Goal: Transaction & Acquisition: Purchase product/service

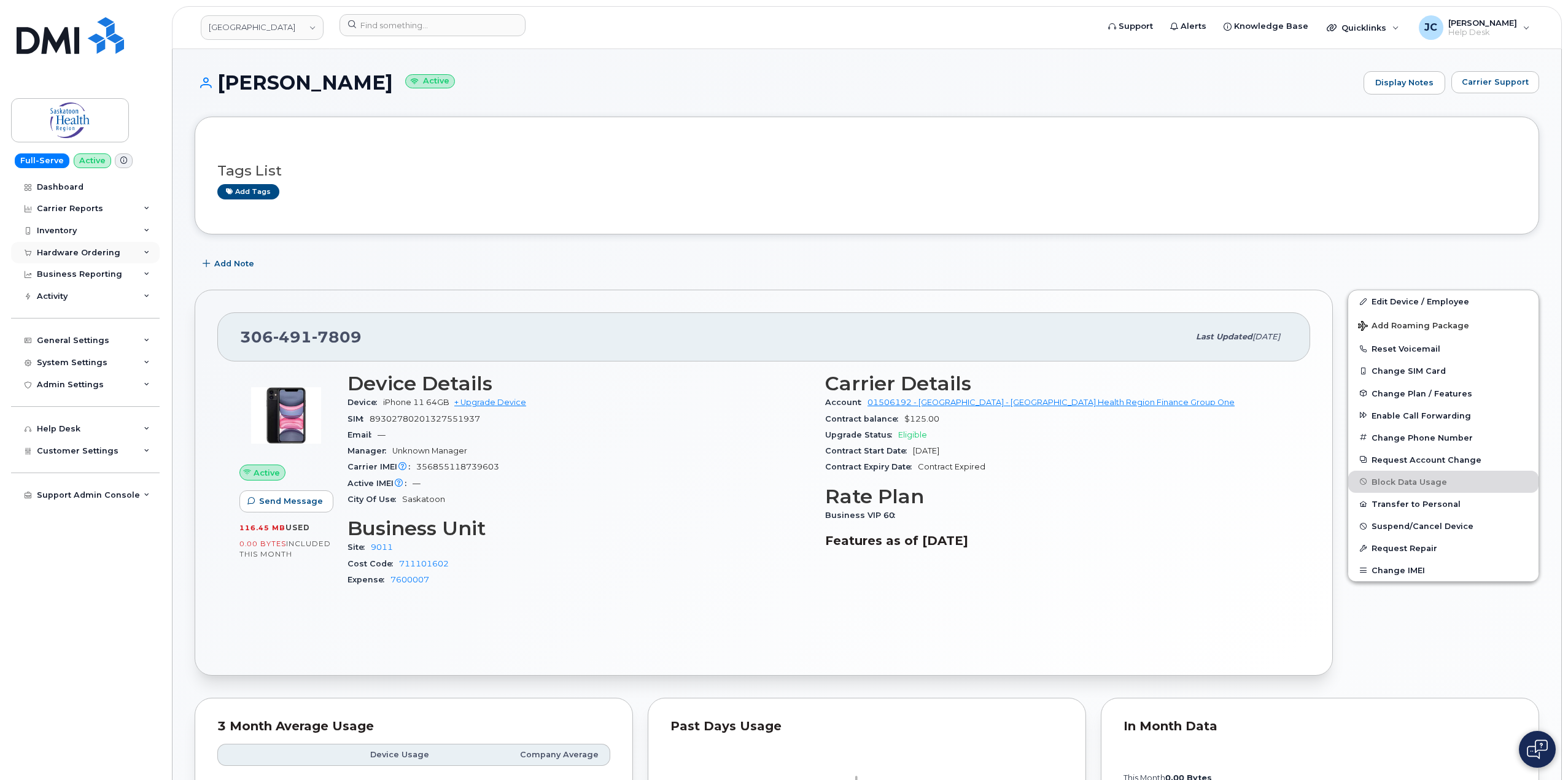
click at [142, 248] on div "Hardware Ordering" at bounding box center [85, 253] width 149 height 22
click at [56, 303] on div "Orders" at bounding box center [57, 298] width 30 height 11
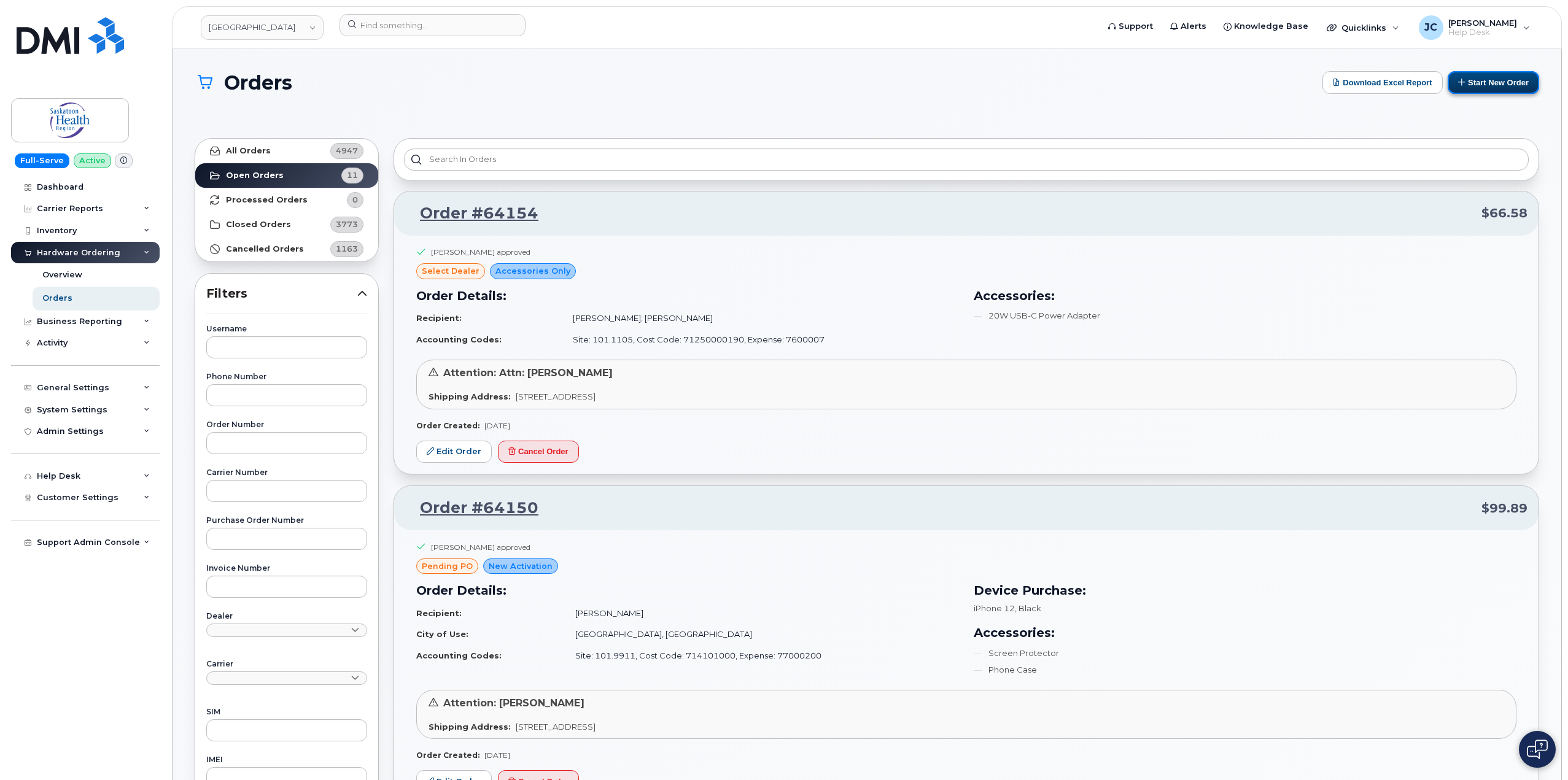
click at [1486, 75] on button "Start New Order" at bounding box center [1493, 82] width 91 height 23
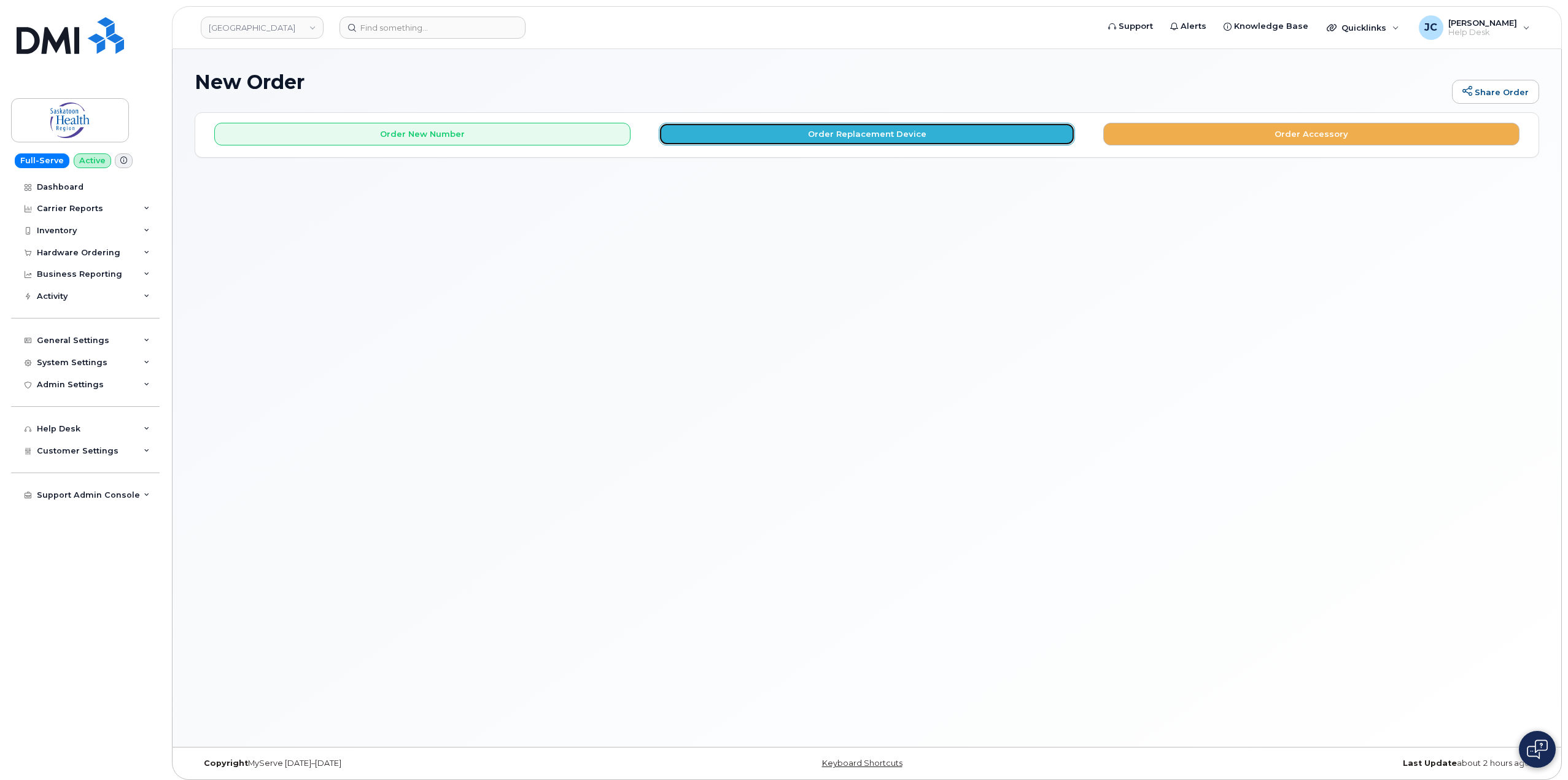
click at [897, 135] on button "Order Replacement Device" at bounding box center [867, 134] width 416 height 23
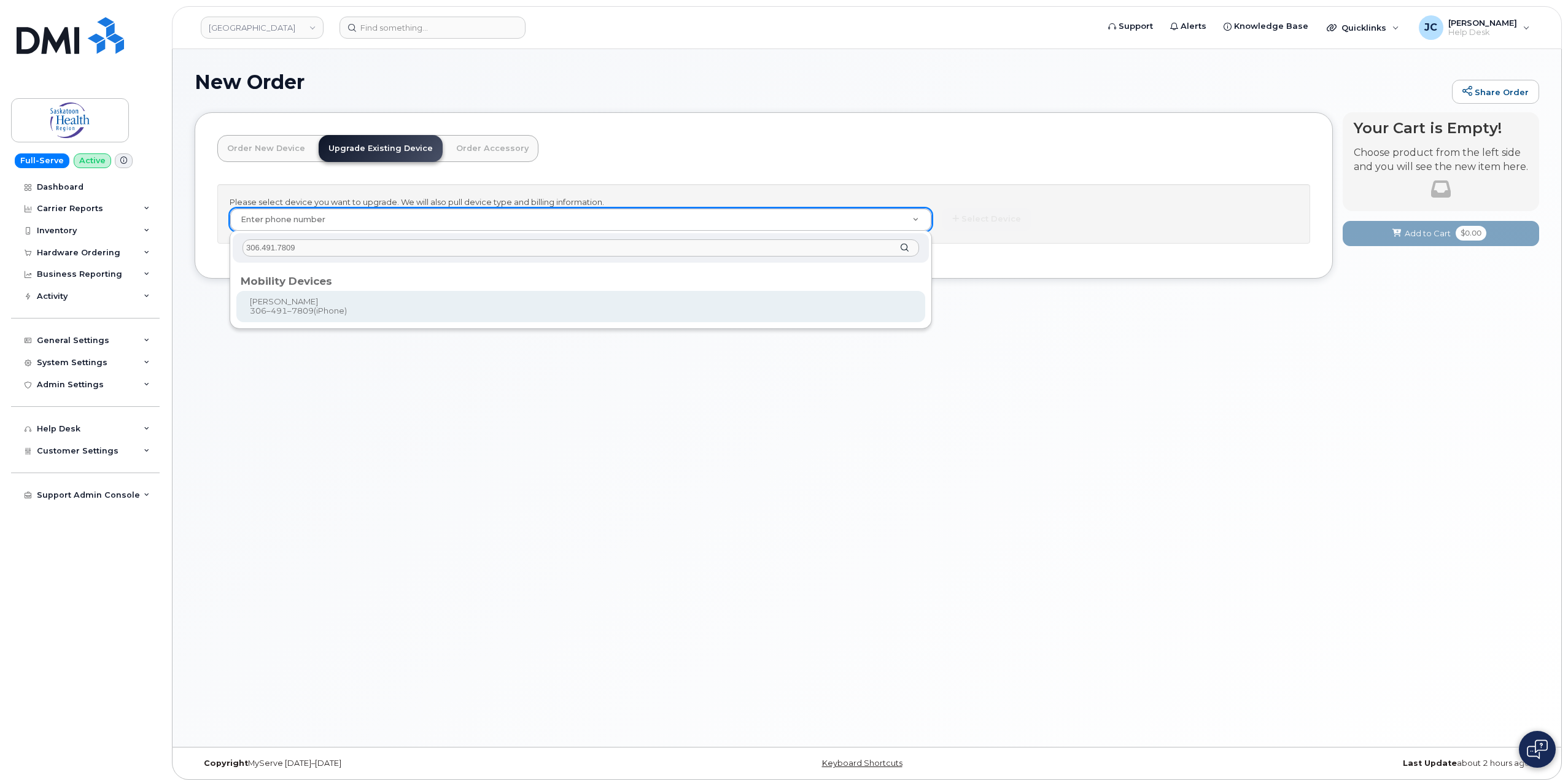
type input "306.491.7809"
type input "461996"
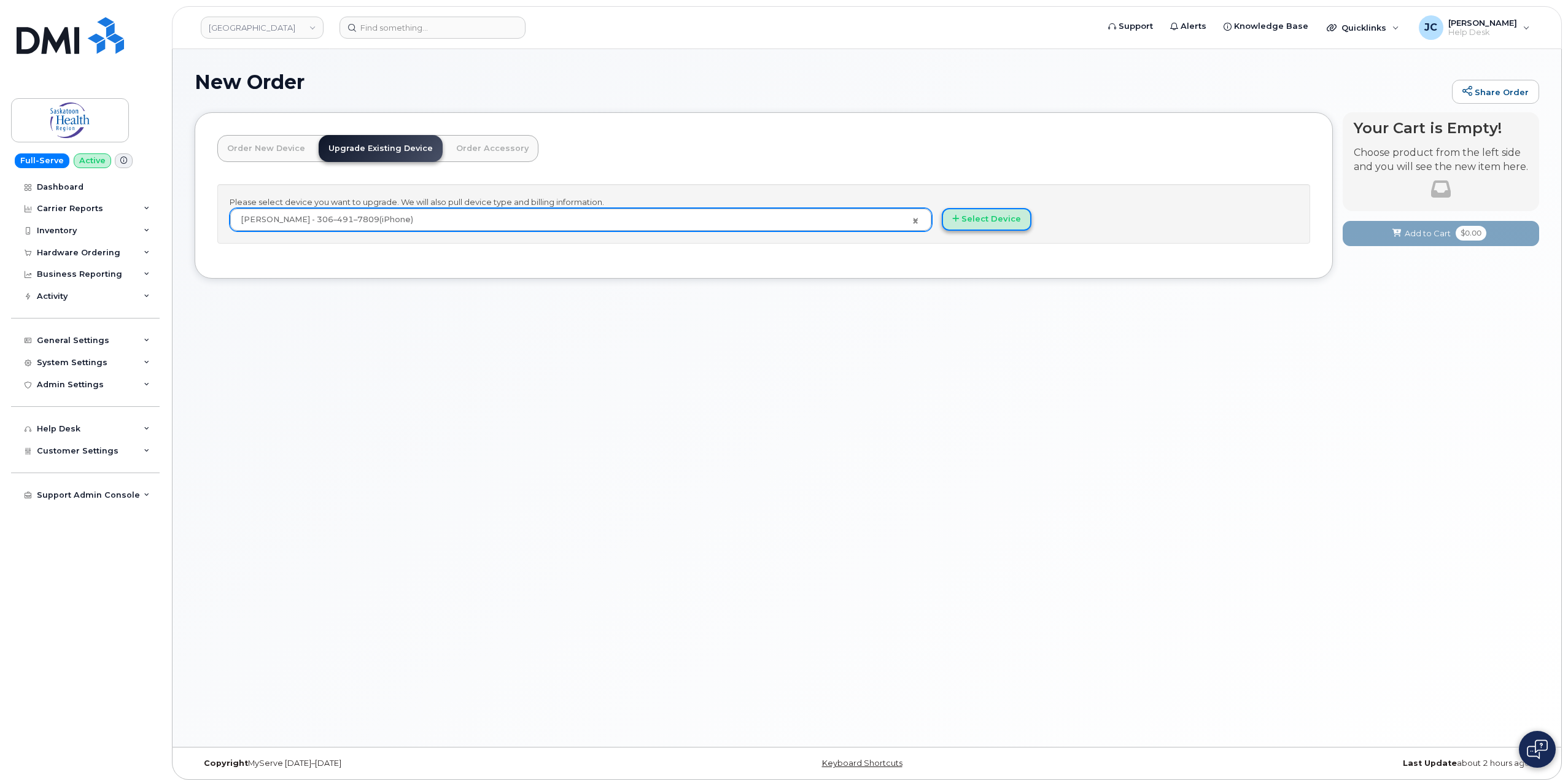
click at [979, 217] on button "Select Device" at bounding box center [986, 219] width 90 height 23
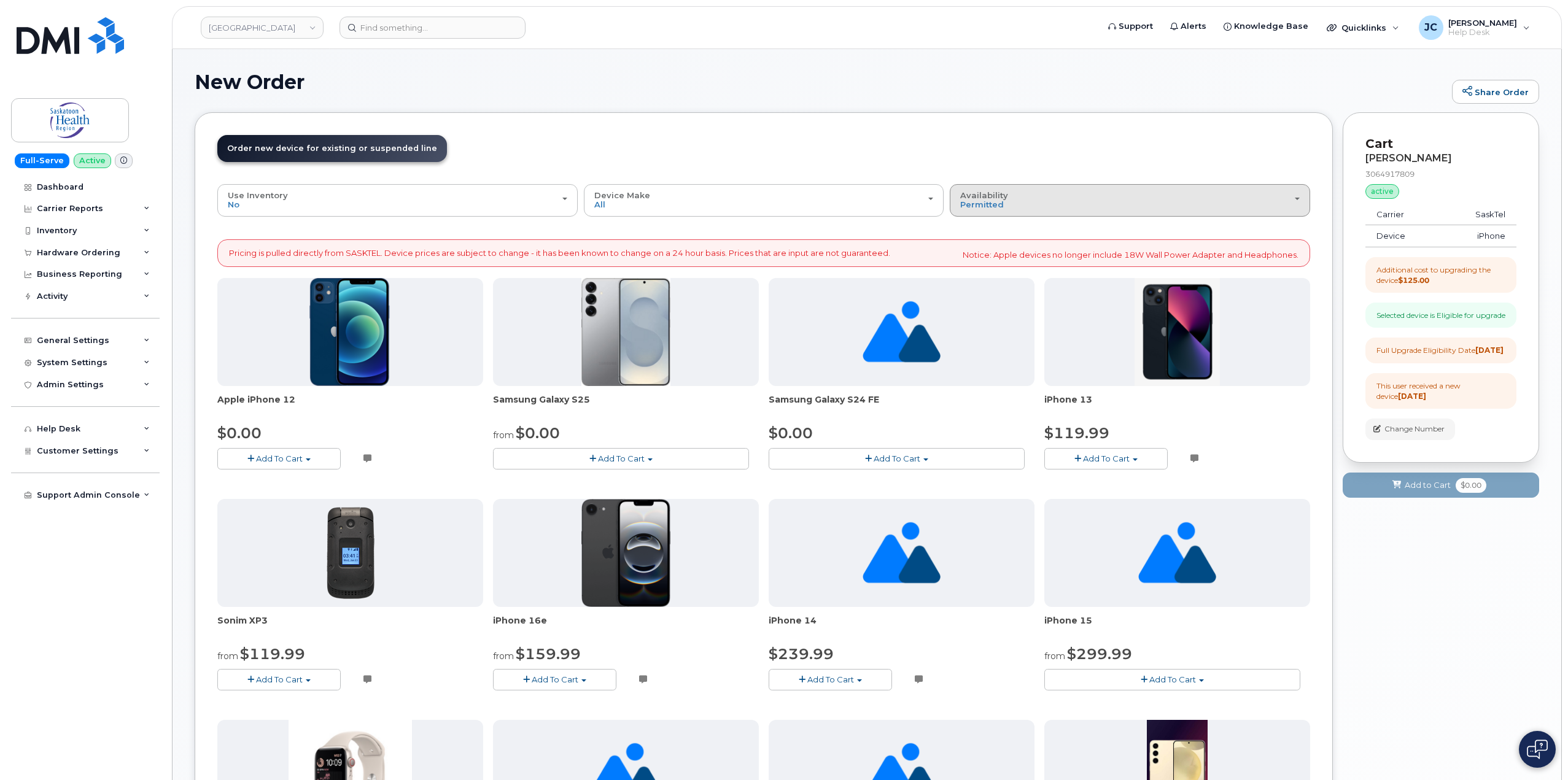
click at [1298, 204] on div "Availability Permitted All" at bounding box center [1130, 200] width 340 height 19
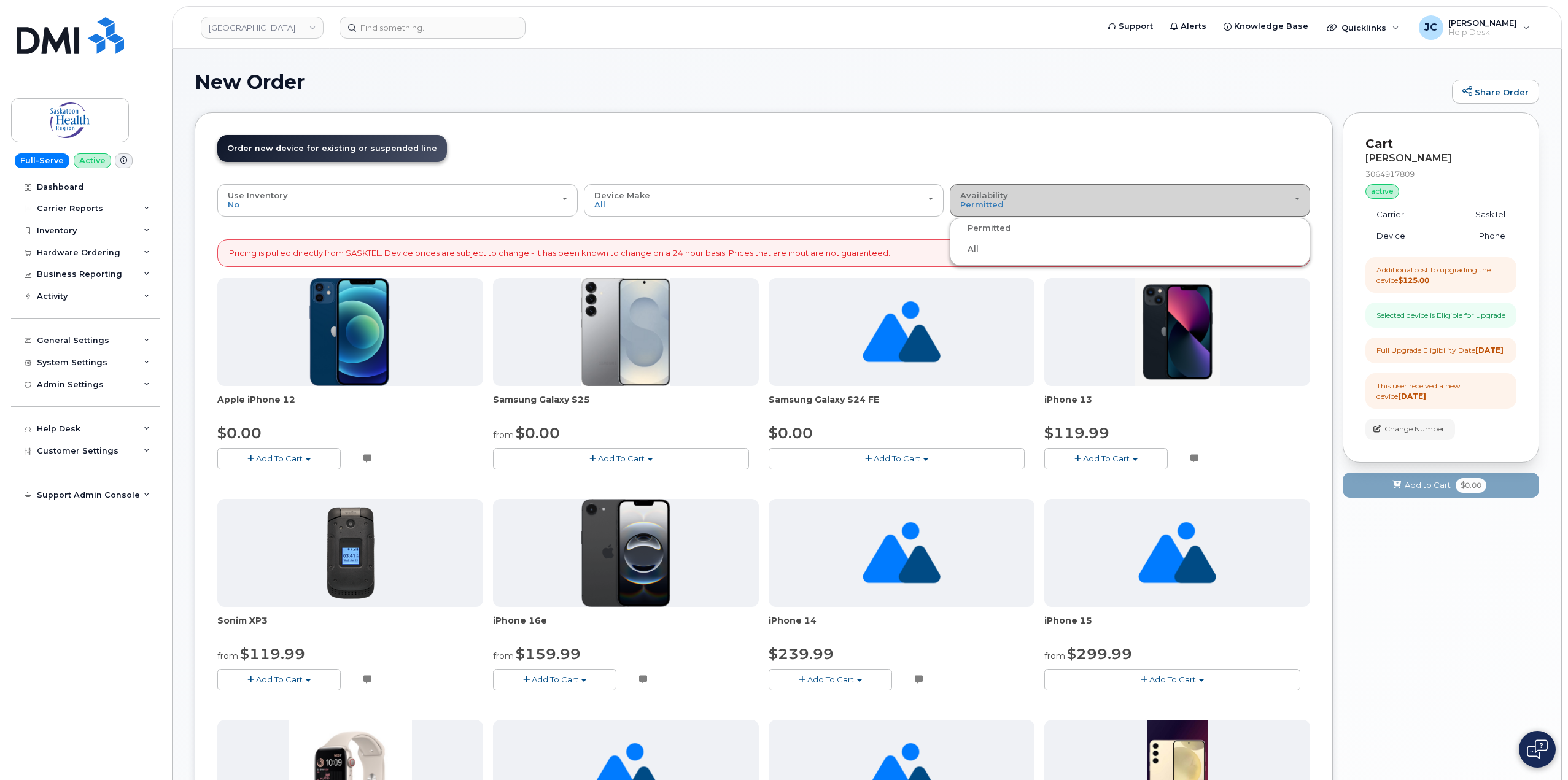
click at [1001, 210] on button "Availability Permitted All" at bounding box center [1129, 199] width 361 height 32
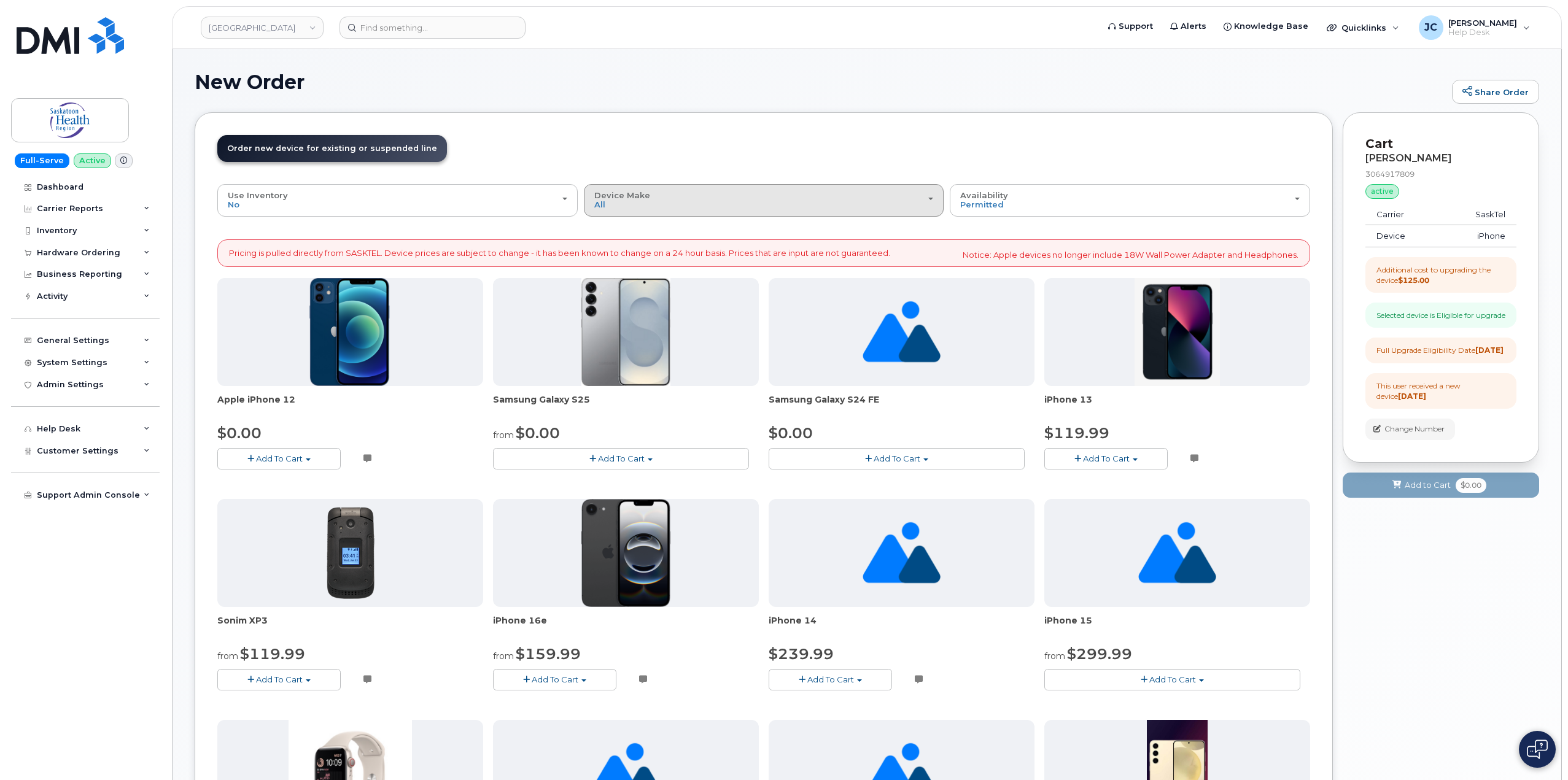
click at [911, 204] on div "Device Make All Android Cell Phone iPhone Watch" at bounding box center [764, 200] width 340 height 19
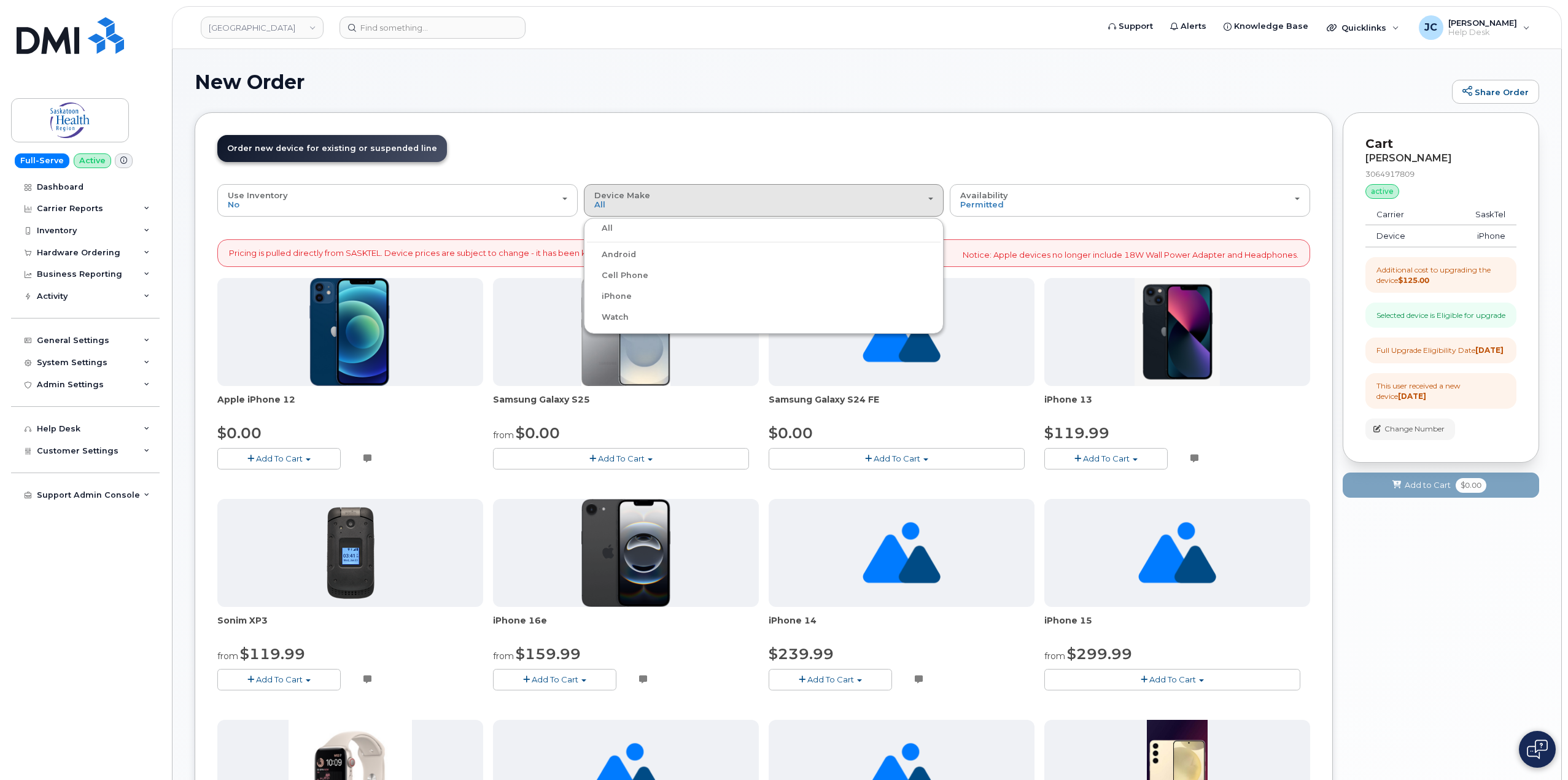
click at [622, 294] on label "iPhone" at bounding box center [610, 296] width 45 height 15
click at [0, 0] on input "iPhone" at bounding box center [0, 0] width 0 height 0
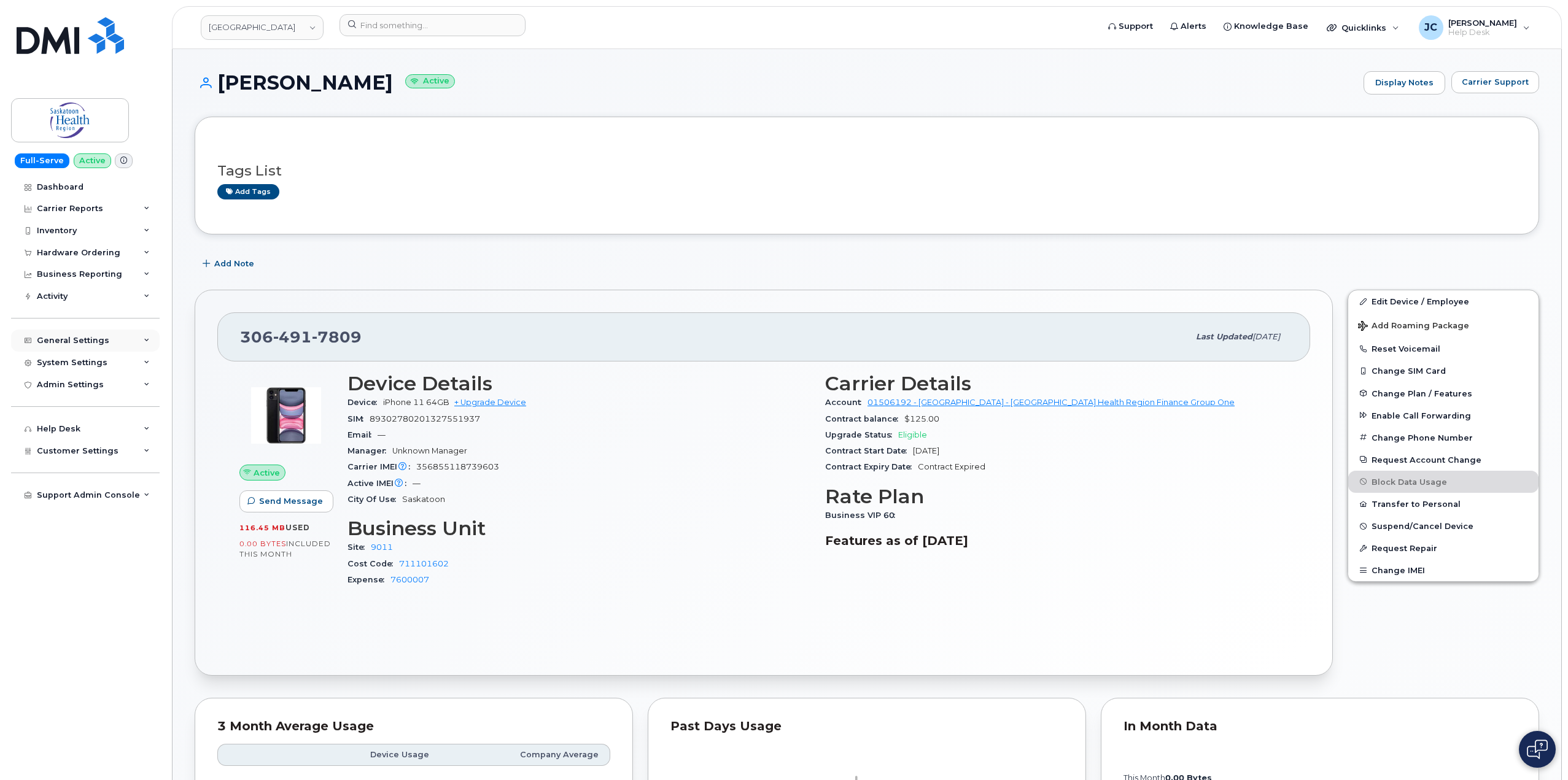
click at [141, 338] on div "General Settings" at bounding box center [85, 340] width 149 height 22
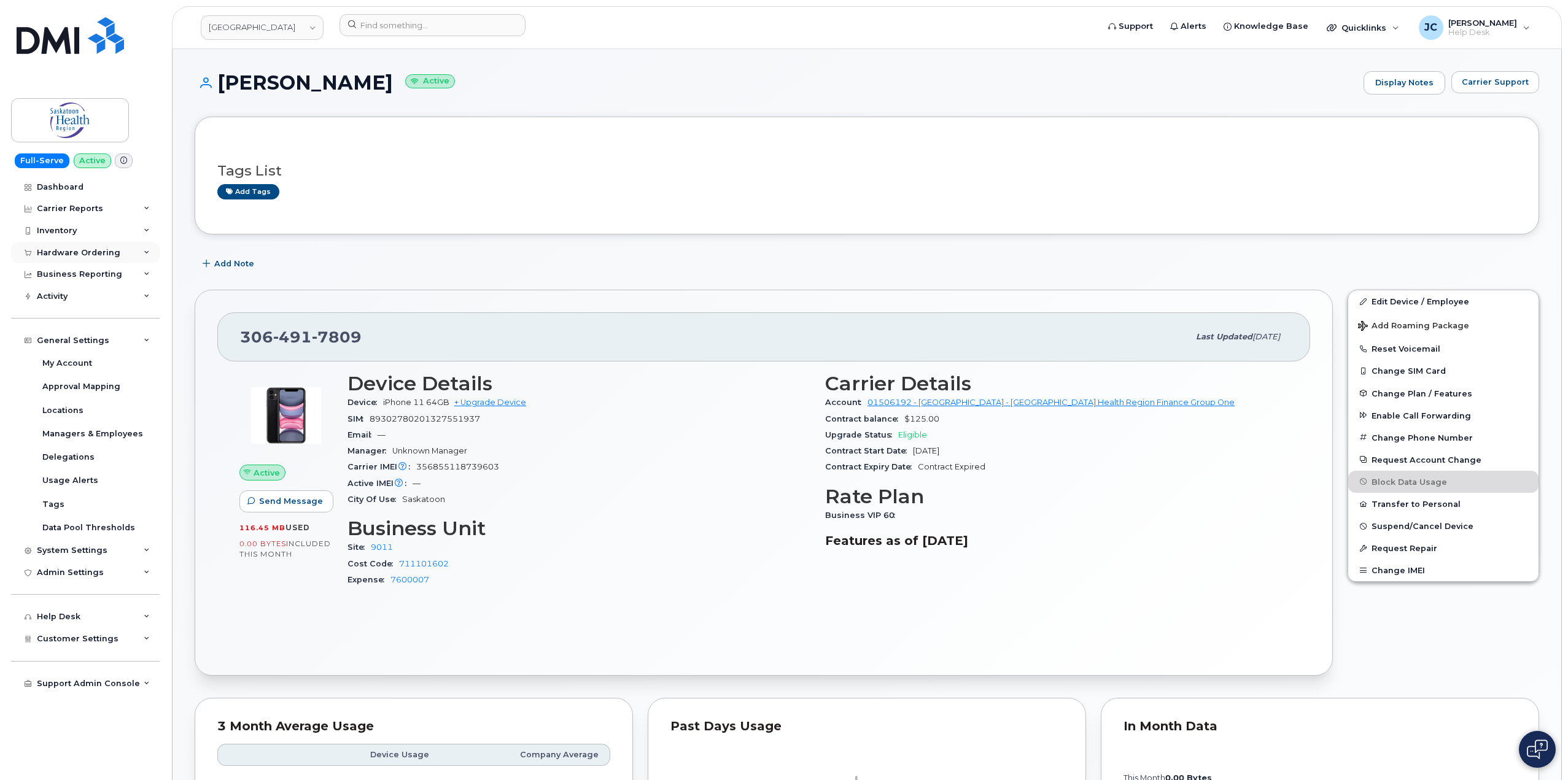
click at [152, 252] on div "Hardware Ordering" at bounding box center [85, 253] width 149 height 22
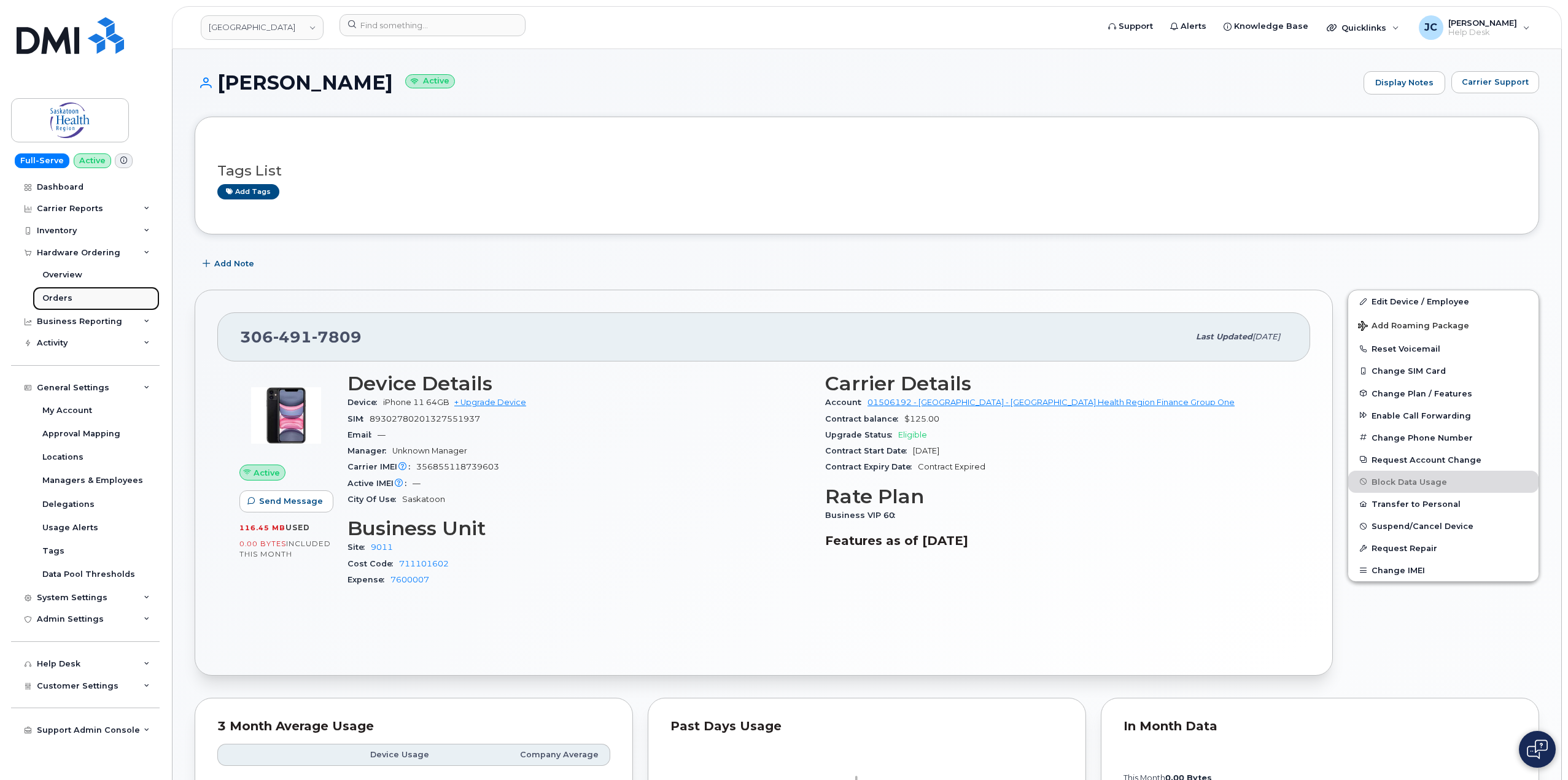
click at [65, 300] on div "Orders" at bounding box center [57, 298] width 30 height 11
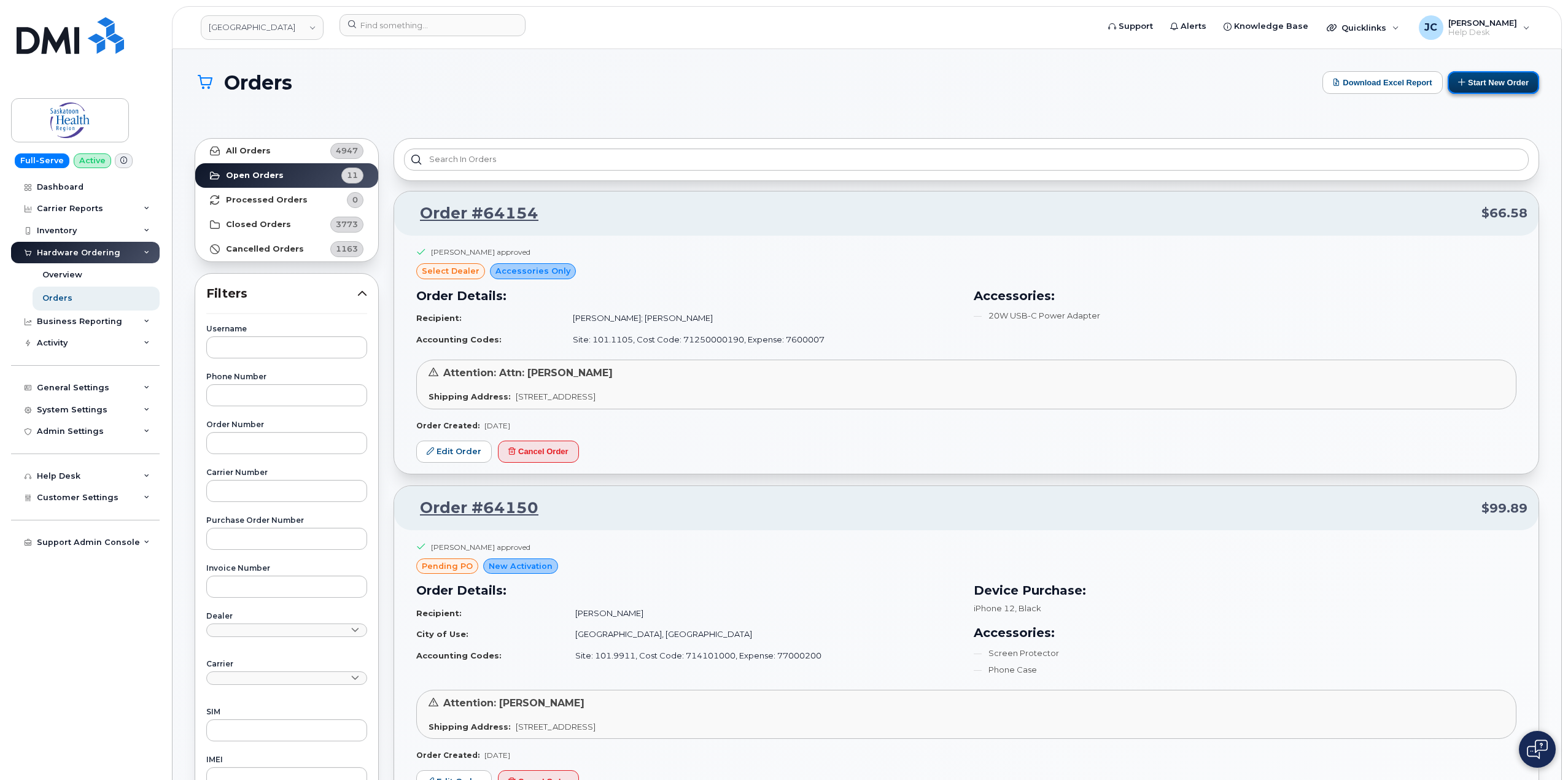
click at [1485, 80] on button "Start New Order" at bounding box center [1493, 82] width 91 height 23
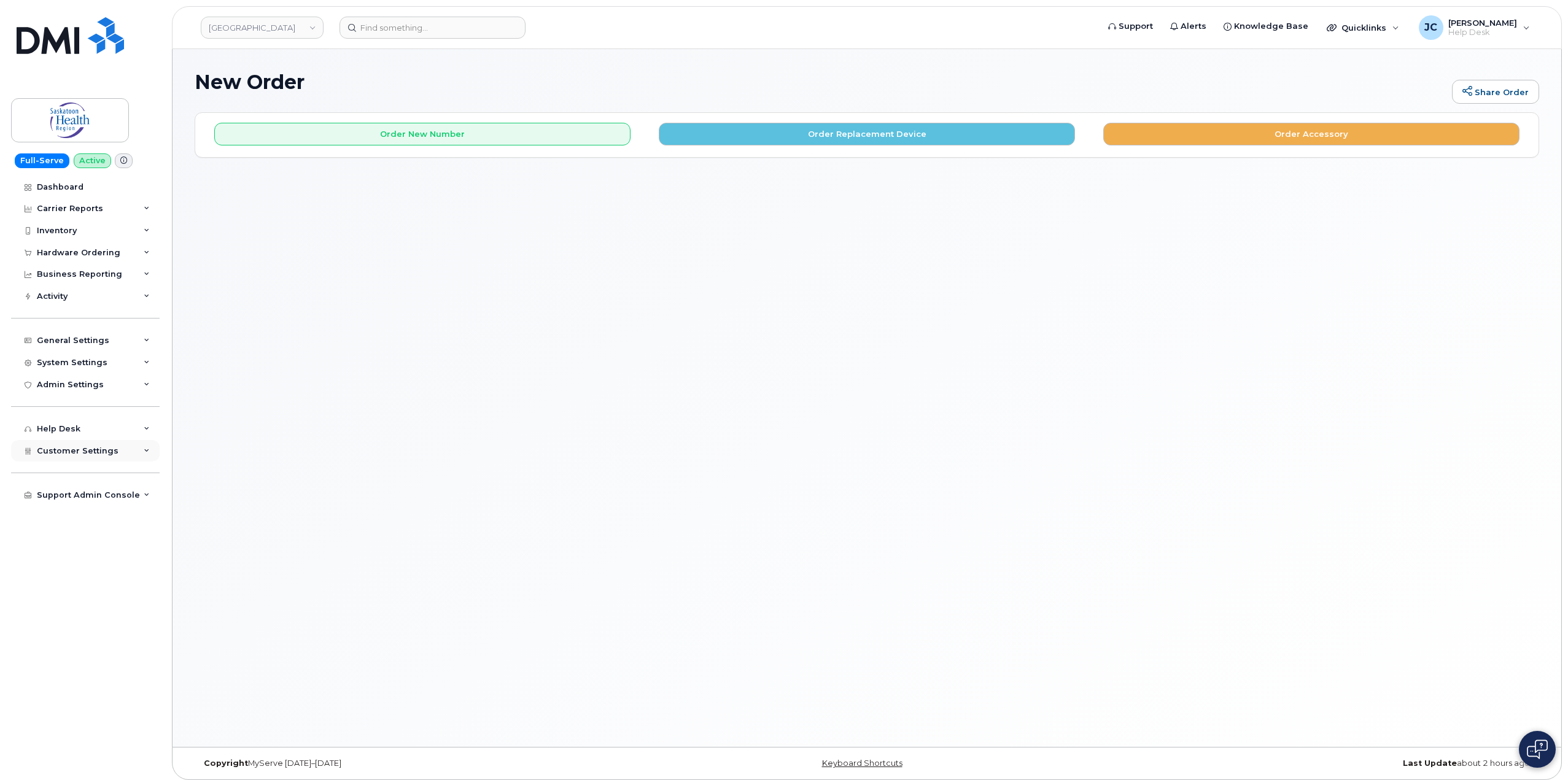
click at [144, 455] on div "Customer Settings" at bounding box center [85, 451] width 149 height 22
click at [64, 549] on div "Dealers" at bounding box center [58, 543] width 33 height 11
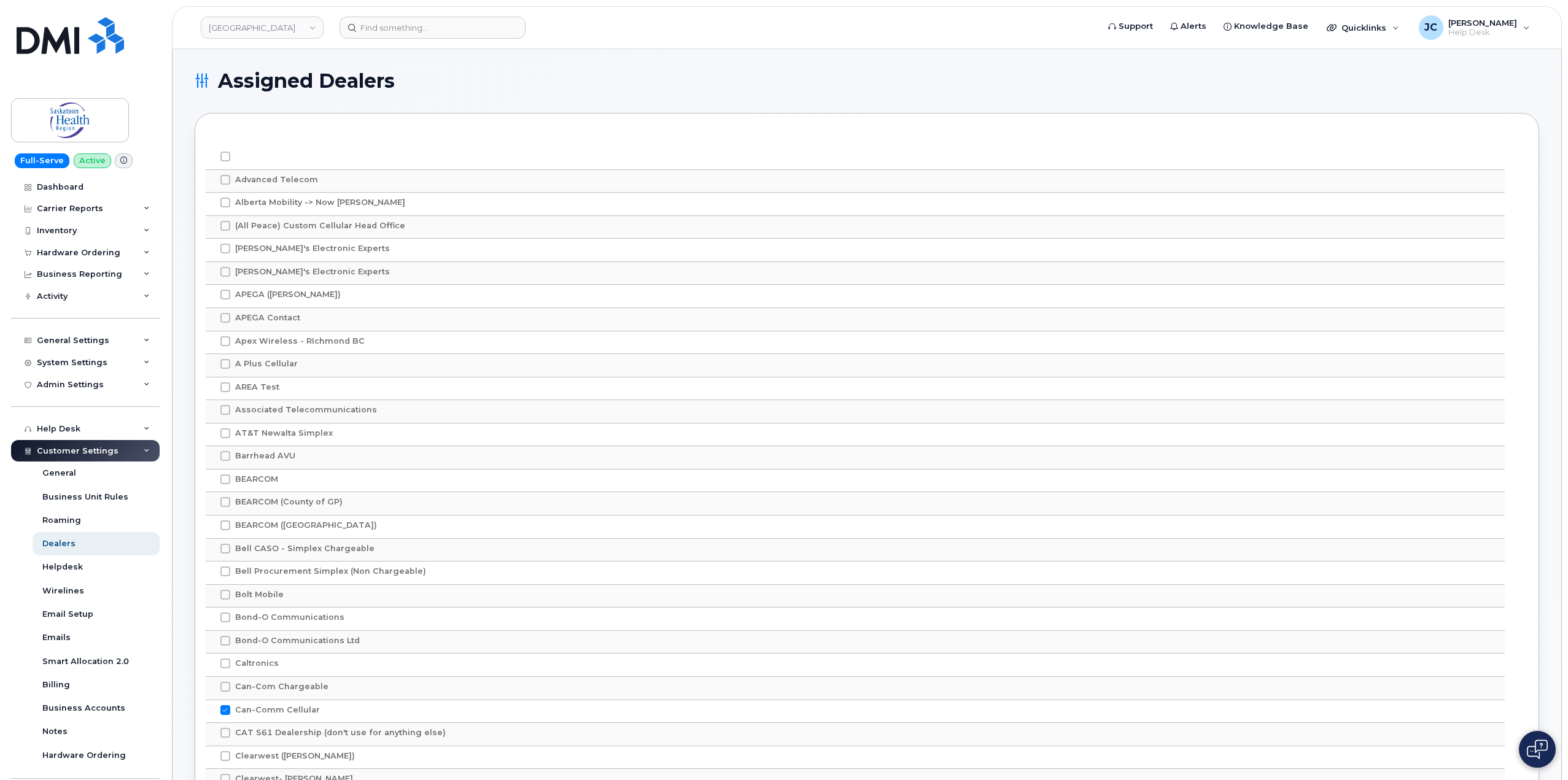
click at [143, 453] on icon at bounding box center [146, 451] width 6 height 6
click at [147, 364] on icon at bounding box center [146, 363] width 6 height 6
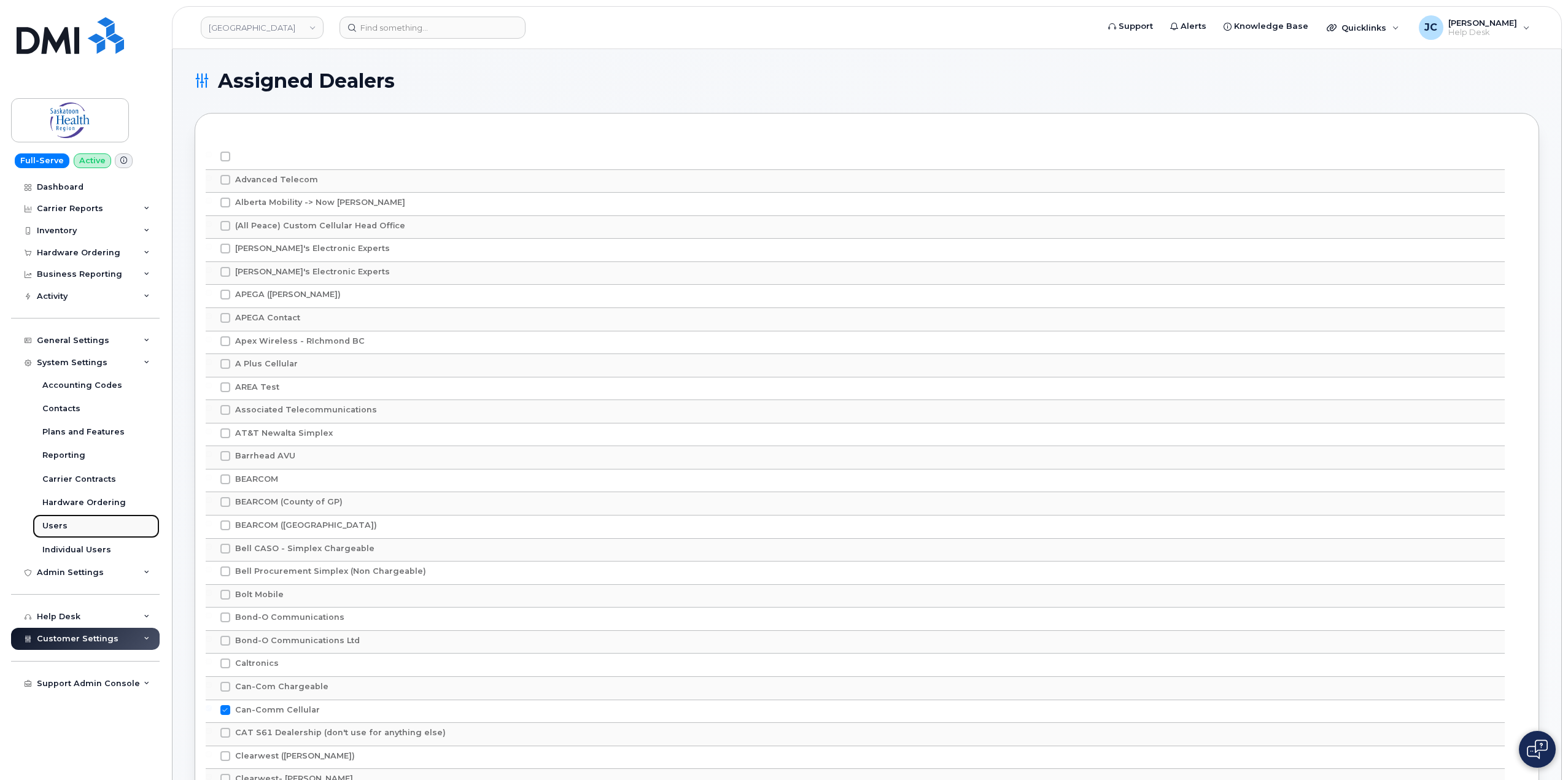
click at [61, 525] on div "Users" at bounding box center [55, 525] width 25 height 11
